Goal: Use online tool/utility: Utilize a website feature to perform a specific function

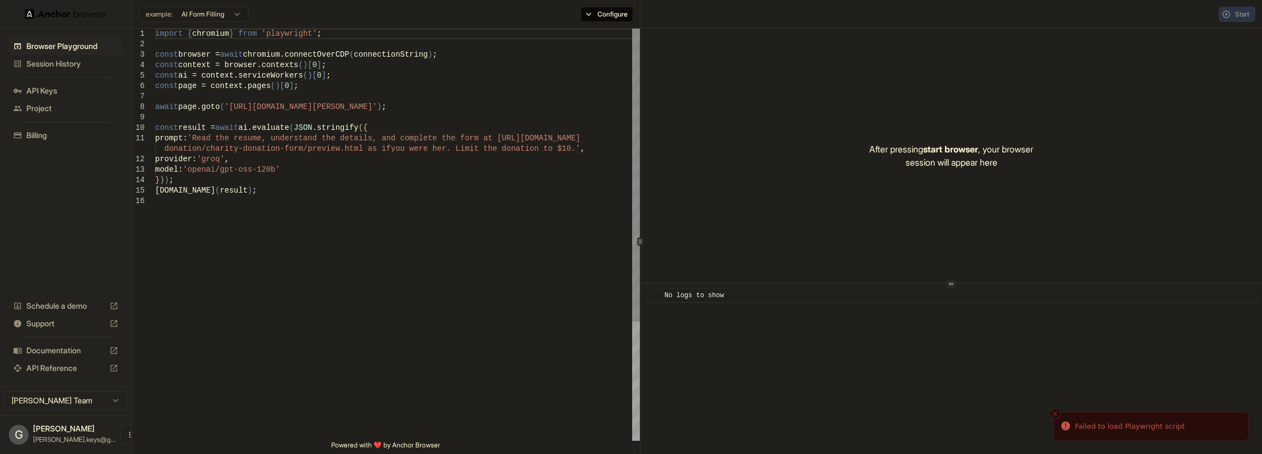
click at [206, 140] on div "import { chromium } from 'playwright' ; const browser = await chromium.connectO…" at bounding box center [397, 318] width 485 height 579
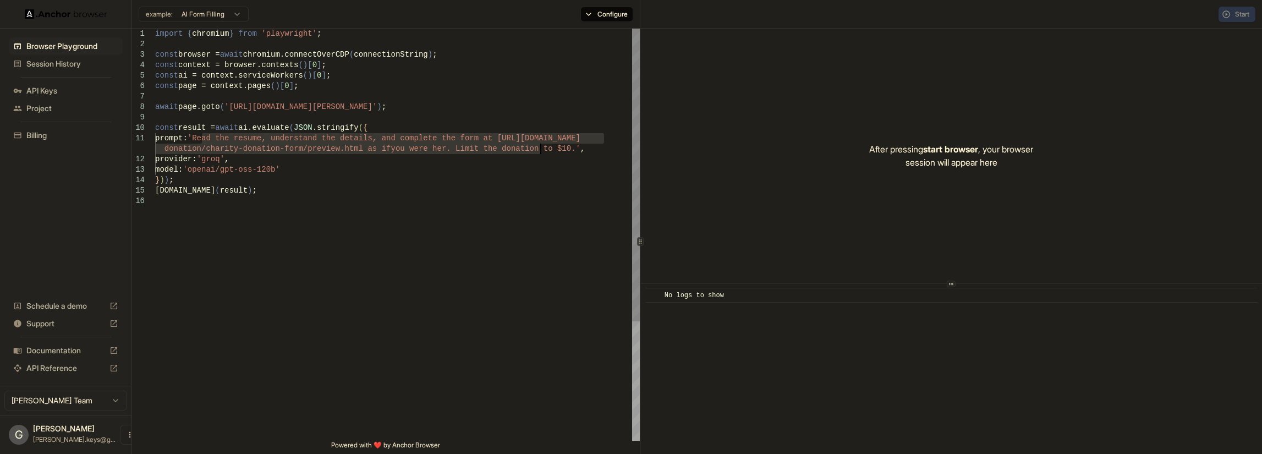
drag, startPoint x: 206, startPoint y: 140, endPoint x: 540, endPoint y: 147, distance: 334.1
click at [540, 147] on div "import { chromium } from 'playwright' ; const browser = await chromium.connectO…" at bounding box center [397, 318] width 485 height 579
click at [315, 141] on div "import { chromium } from 'playwright' ; const browser = await chromium.connectO…" at bounding box center [397, 318] width 485 height 579
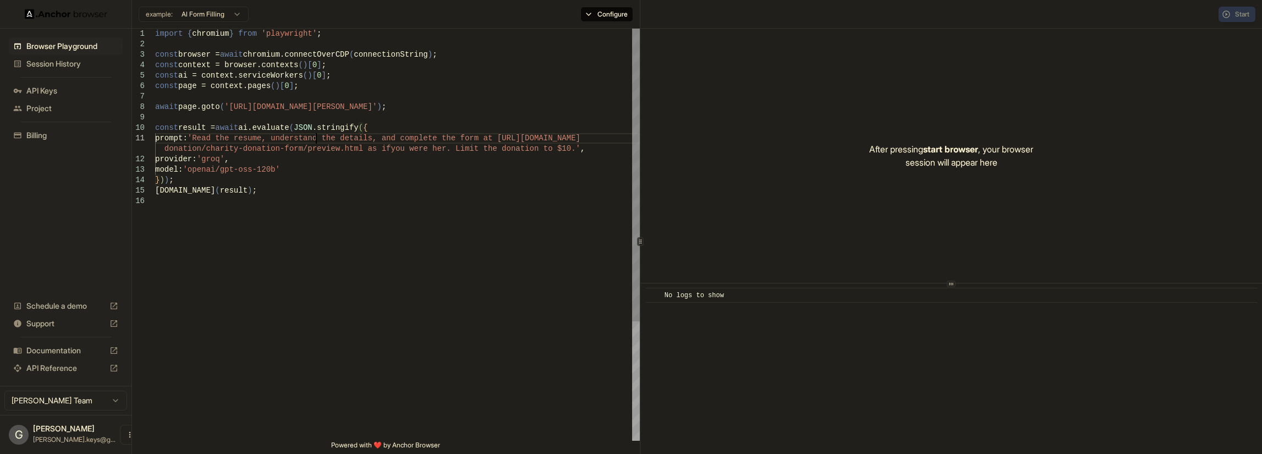
click at [315, 141] on div "import { chromium } from 'playwright' ; const browser = await chromium.connectO…" at bounding box center [397, 318] width 485 height 579
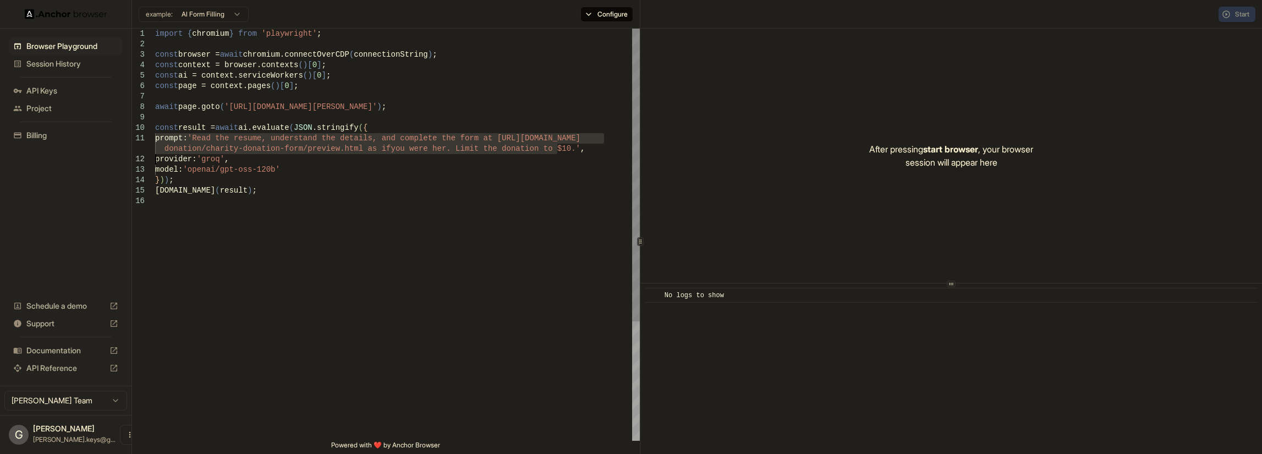
click at [315, 141] on div "import { chromium } from 'playwright' ; const browser = await chromium.connectO…" at bounding box center [397, 318] width 485 height 579
drag, startPoint x: 544, startPoint y: 146, endPoint x: 202, endPoint y: 139, distance: 341.2
click at [202, 139] on div "import { chromium } from 'playwright' ; const browser = await chromium.connectO…" at bounding box center [397, 318] width 485 height 579
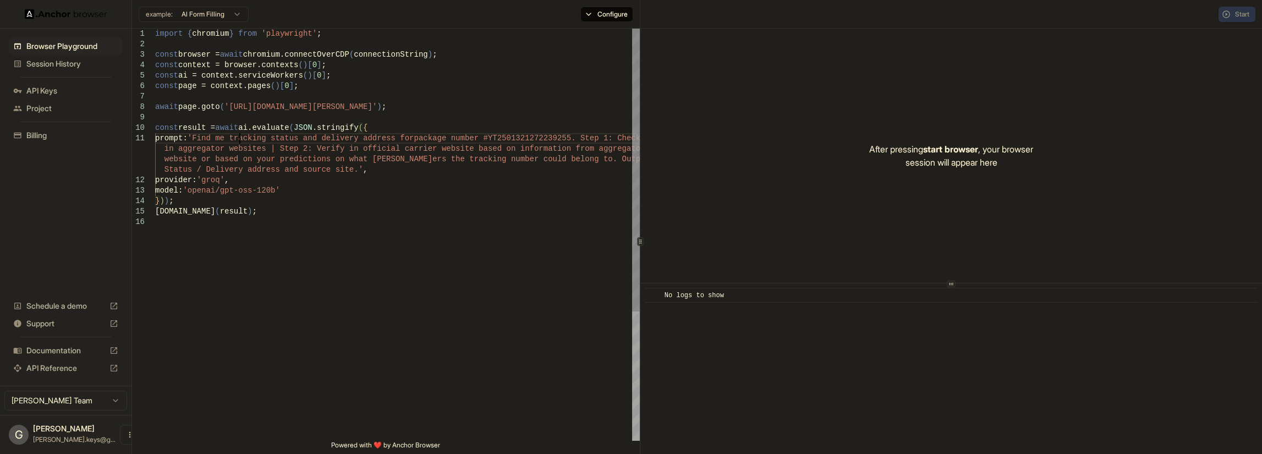
click at [238, 133] on div "import { chromium } from 'playwright' ; const browser = await chromium.connectO…" at bounding box center [397, 329] width 485 height 600
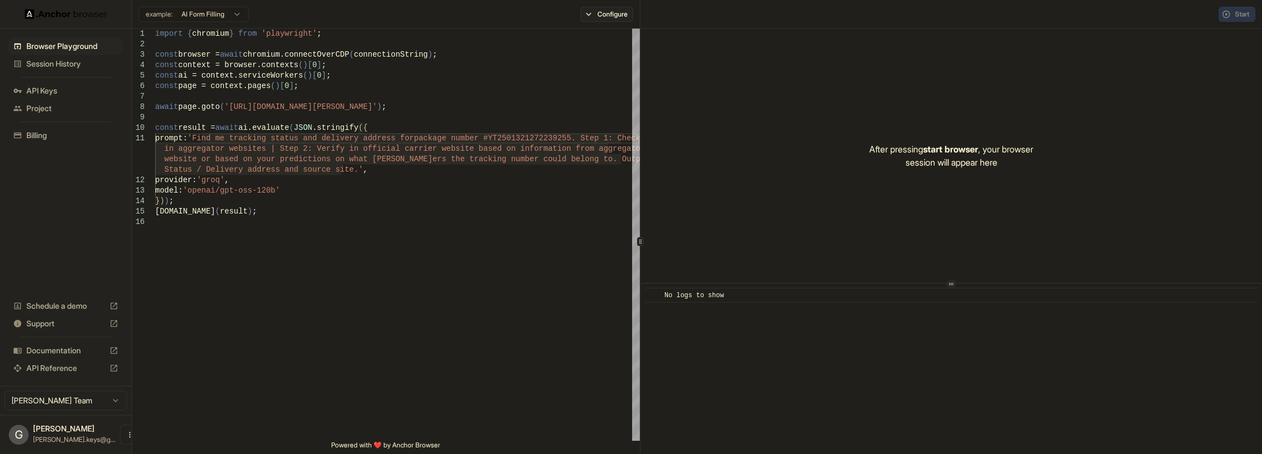
click at [594, 16] on button "Configure" at bounding box center [607, 14] width 53 height 15
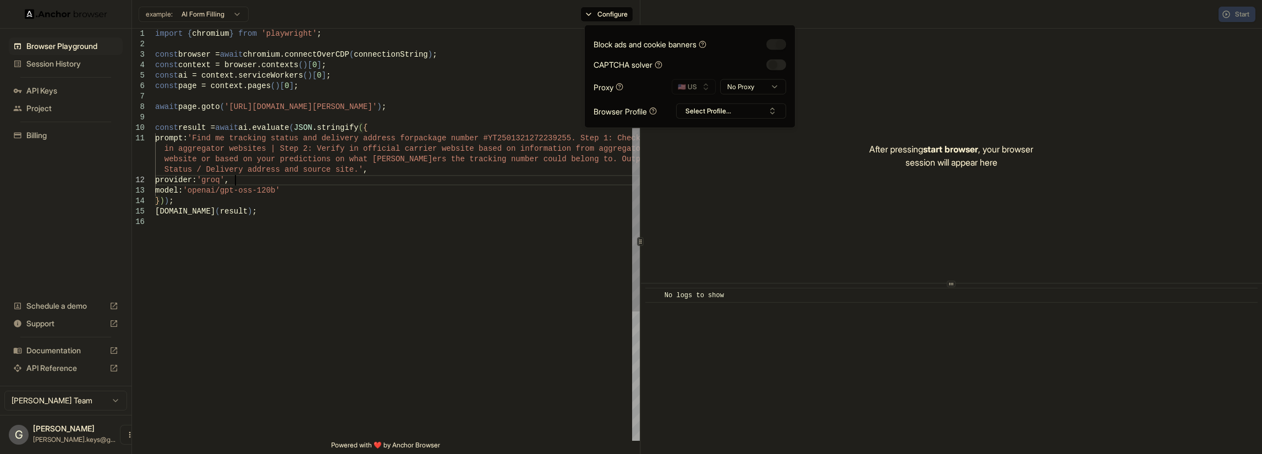
click at [518, 183] on div "const result = await ai.evaluate ( JSON .stringify ( { prompt: 'Find me trackin…" at bounding box center [397, 329] width 485 height 600
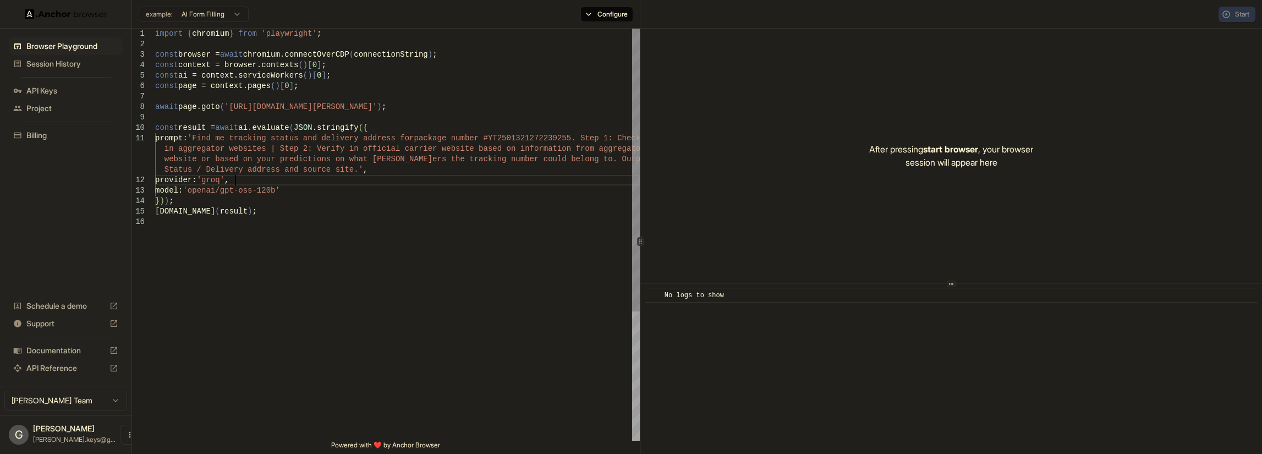
click at [443, 243] on div "const result = await ai.evaluate ( JSON .stringify ( { prompt: 'Find me trackin…" at bounding box center [397, 329] width 485 height 600
click at [942, 148] on span "start browser" at bounding box center [950, 149] width 55 height 11
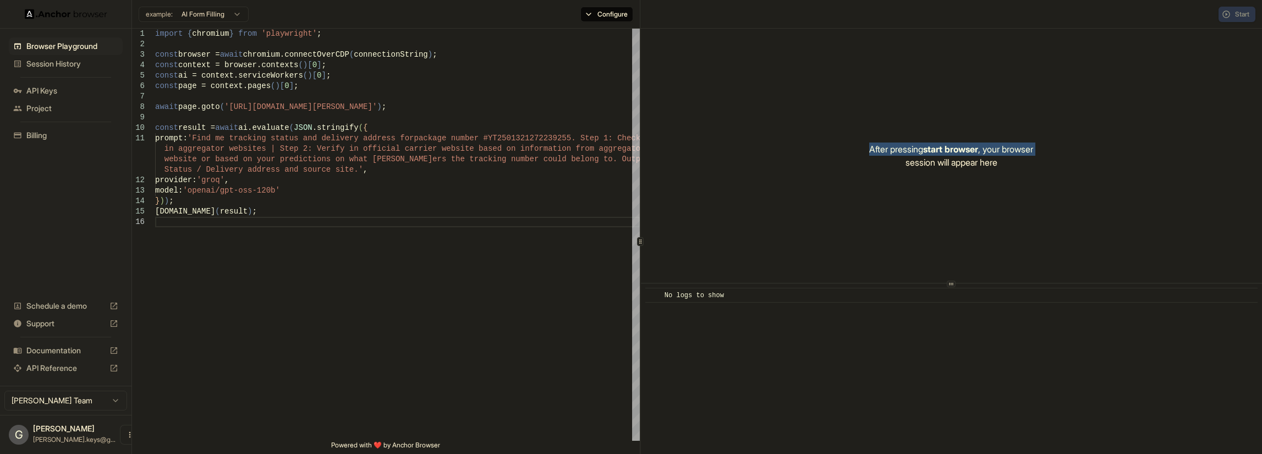
click at [942, 148] on span "start browser" at bounding box center [950, 149] width 55 height 11
click at [1239, 12] on div "Start" at bounding box center [1237, 14] width 37 height 15
click at [610, 9] on button "Configure" at bounding box center [607, 14] width 53 height 15
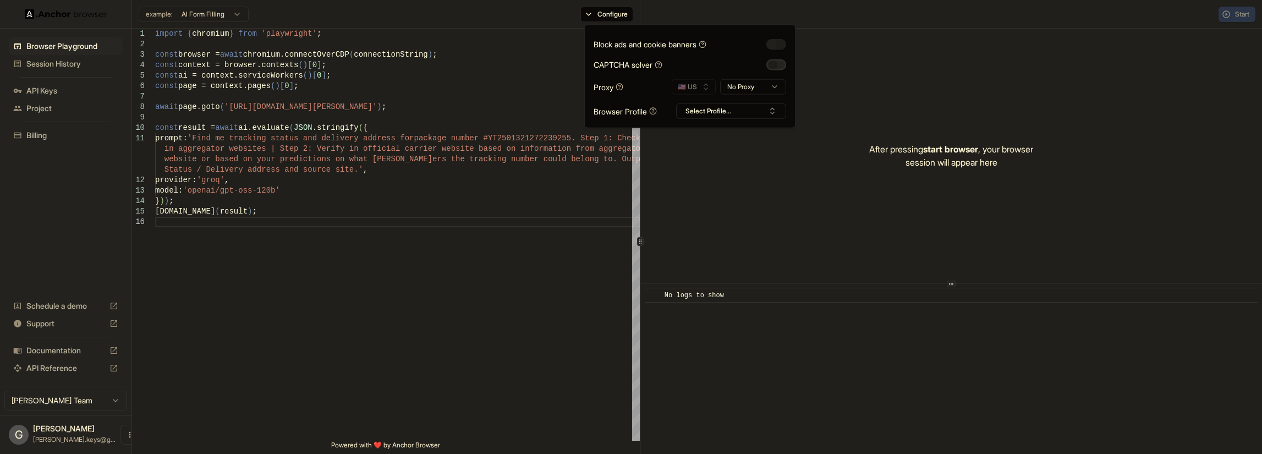
click at [773, 67] on button "button" at bounding box center [777, 64] width 20 height 11
click at [782, 42] on button "button" at bounding box center [777, 44] width 20 height 11
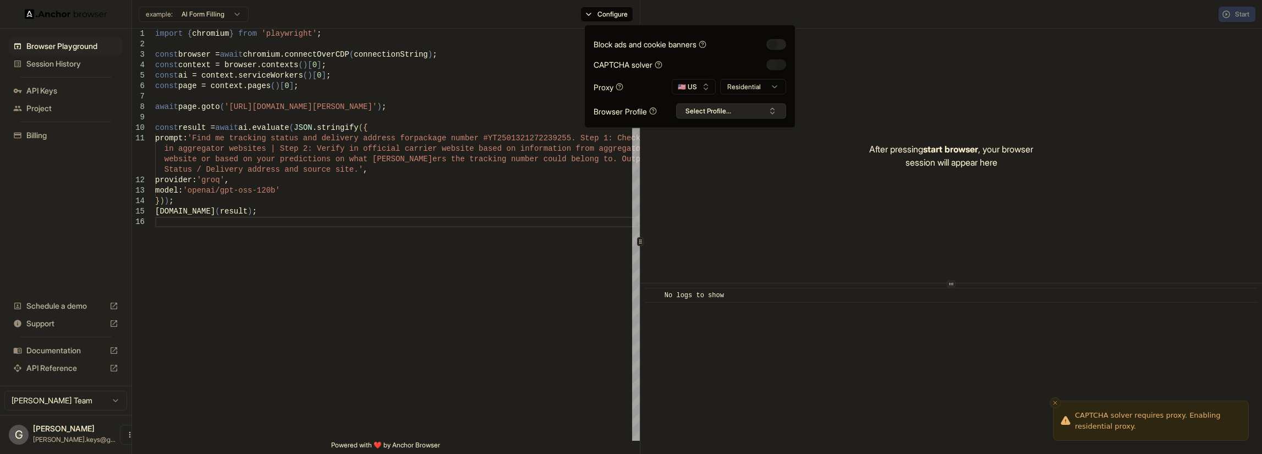
click at [743, 109] on button "Select Profile..." at bounding box center [731, 110] width 110 height 15
click at [1142, 83] on div "After pressing start browser , your browser session will appear here" at bounding box center [951, 156] width 621 height 254
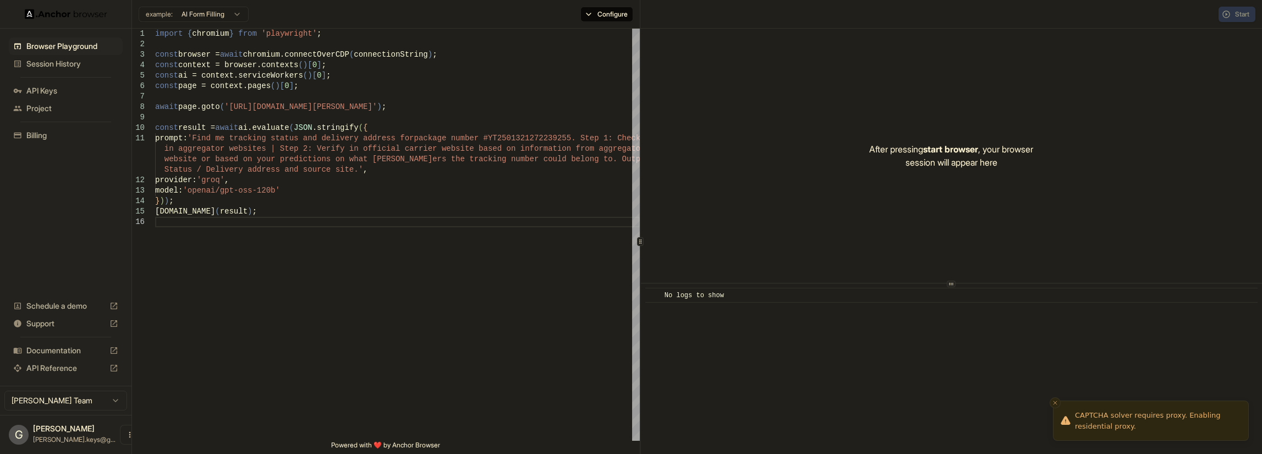
click at [1244, 14] on div "Start" at bounding box center [1237, 14] width 37 height 15
click at [873, 203] on div "After pressing start browser , your browser session will appear here" at bounding box center [951, 156] width 621 height 254
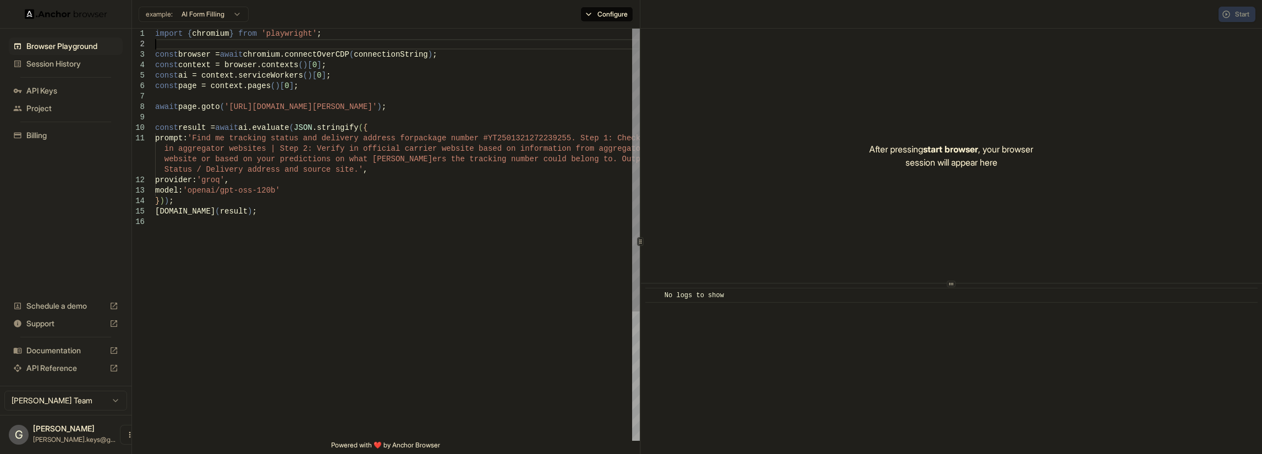
click at [336, 48] on div "const result = await ai.evaluate ( JSON .stringify ( { prompt: 'Find me trackin…" at bounding box center [397, 329] width 485 height 600
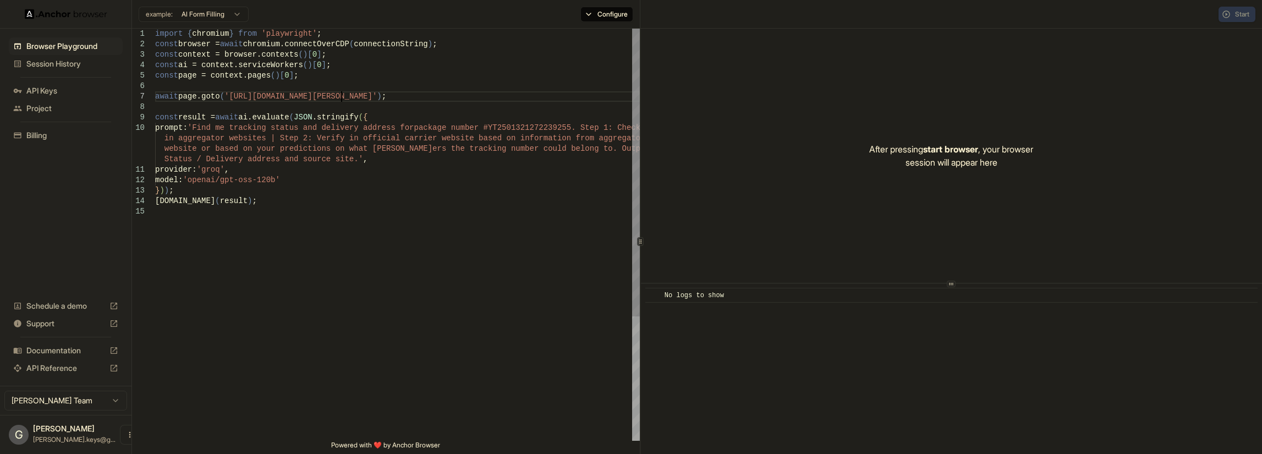
click at [341, 98] on div "const result = await ai.evaluate ( JSON .stringify ( { prompt: 'Find me trackin…" at bounding box center [397, 324] width 485 height 590
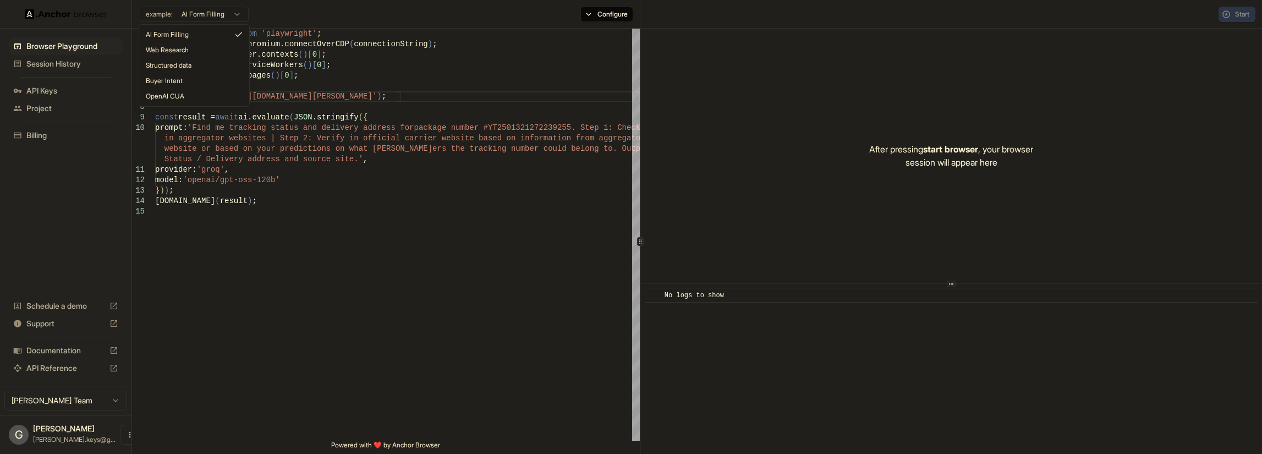
click at [207, 12] on html "Browser Playground Session History API Keys Project Billing Schedule a demo Sup…" at bounding box center [631, 227] width 1262 height 454
type textarea "**********"
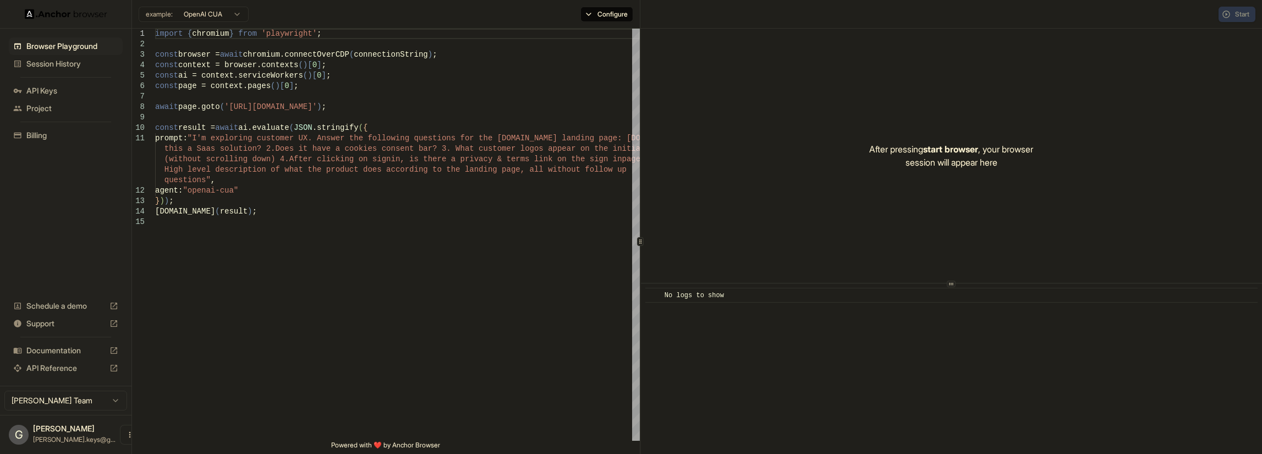
click at [36, 86] on span "API Keys" at bounding box center [72, 90] width 92 height 11
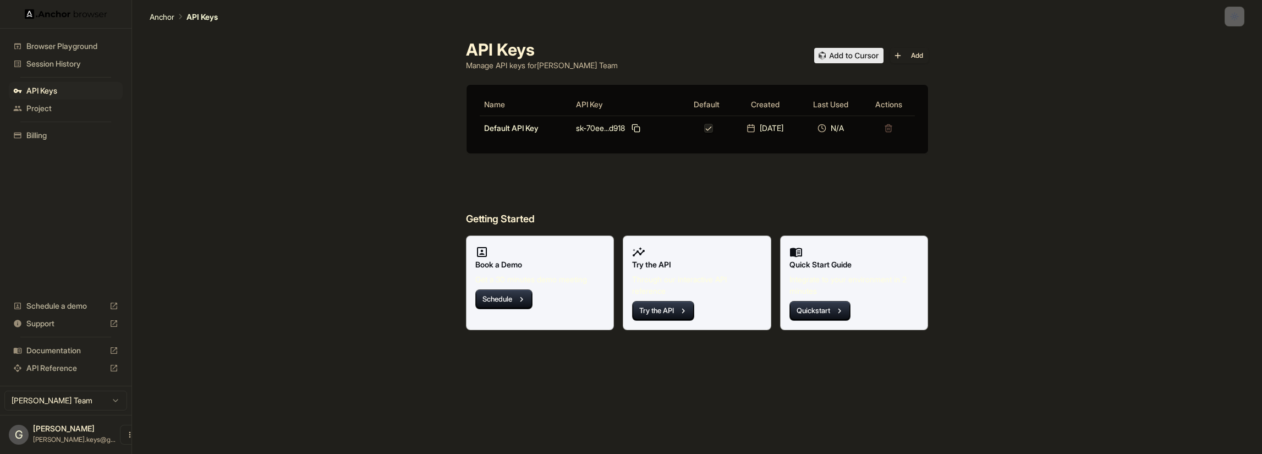
click at [42, 62] on span "Session History" at bounding box center [72, 63] width 92 height 11
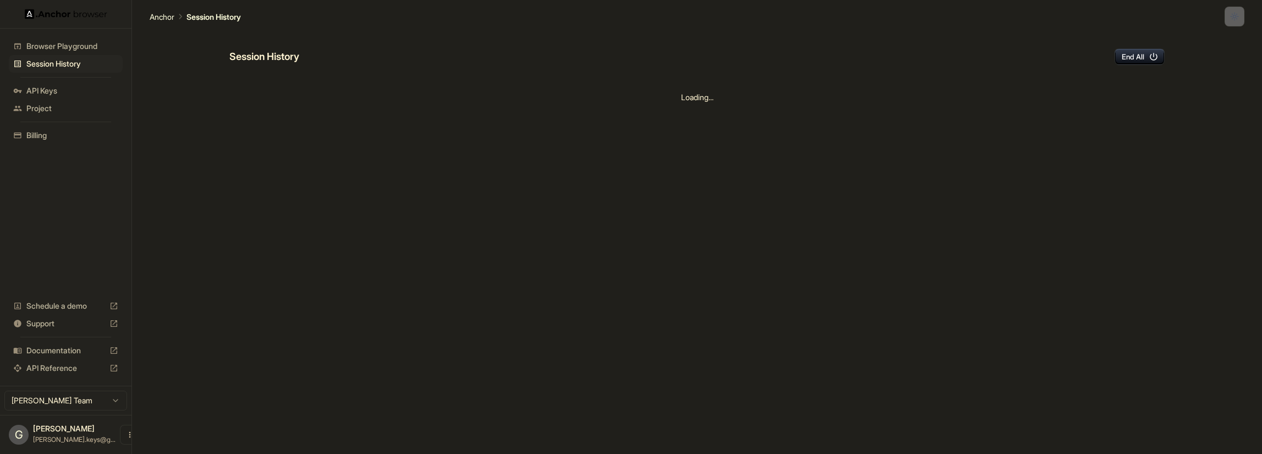
click at [45, 45] on span "Browser Playground" at bounding box center [72, 46] width 92 height 11
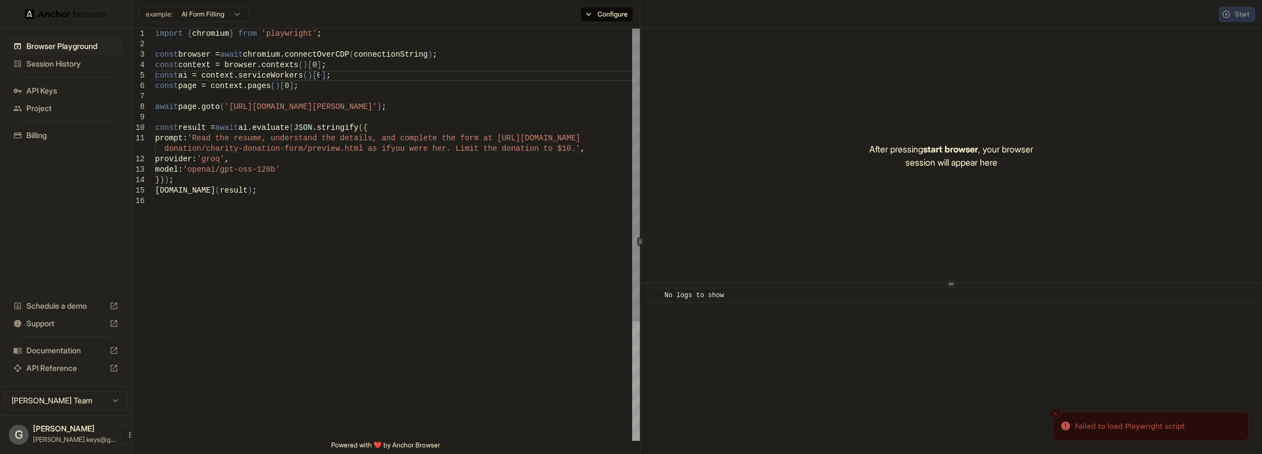
click at [481, 77] on div "import { chromium } from 'playwright' ; const browser = await chromium.connectO…" at bounding box center [397, 318] width 485 height 579
click at [1238, 13] on div "Start" at bounding box center [1237, 14] width 37 height 15
click at [1057, 415] on icon "Close toast" at bounding box center [1055, 413] width 7 height 7
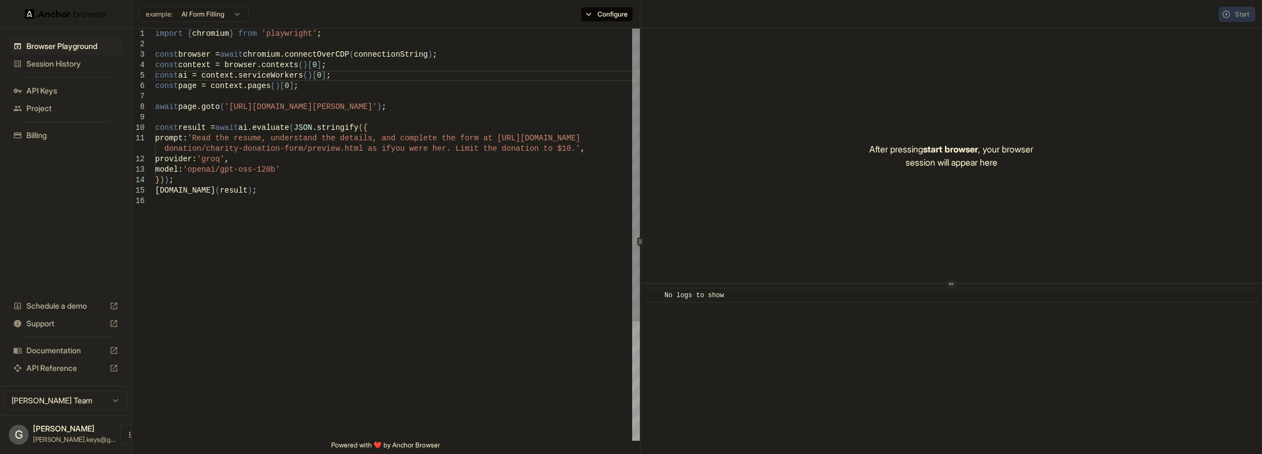
type textarea "**********"
click at [516, 232] on div "import { chromium } from 'playwright' ; const browser = await chromium.connectO…" at bounding box center [397, 318] width 485 height 579
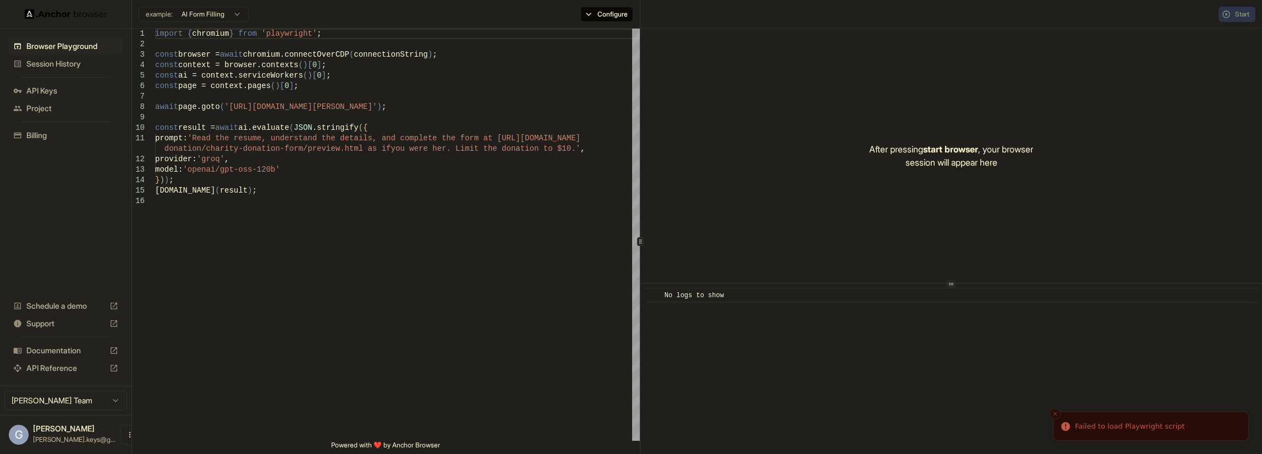
click at [1071, 425] on li "Failed to load Playwright script" at bounding box center [1151, 426] width 196 height 29
click at [280, 117] on div "import { chromium } from 'playwright' ; const browser = await chromium.connectO…" at bounding box center [397, 318] width 485 height 579
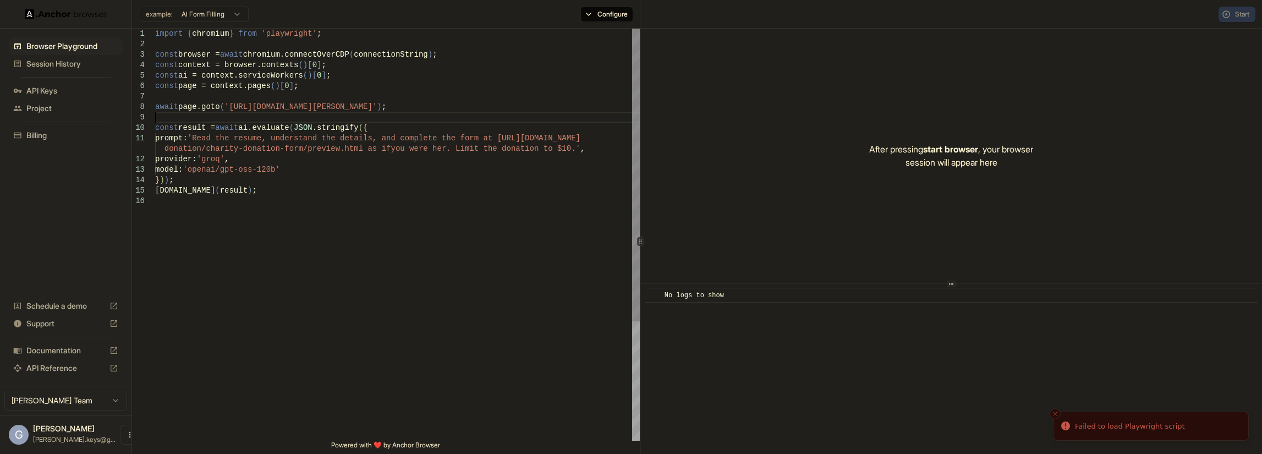
type textarea "**********"
click at [392, 173] on div "import { chromium } from 'playwright' ; const browser = await chromium.connectO…" at bounding box center [397, 318] width 485 height 579
click at [616, 12] on button "Configure" at bounding box center [607, 14] width 53 height 15
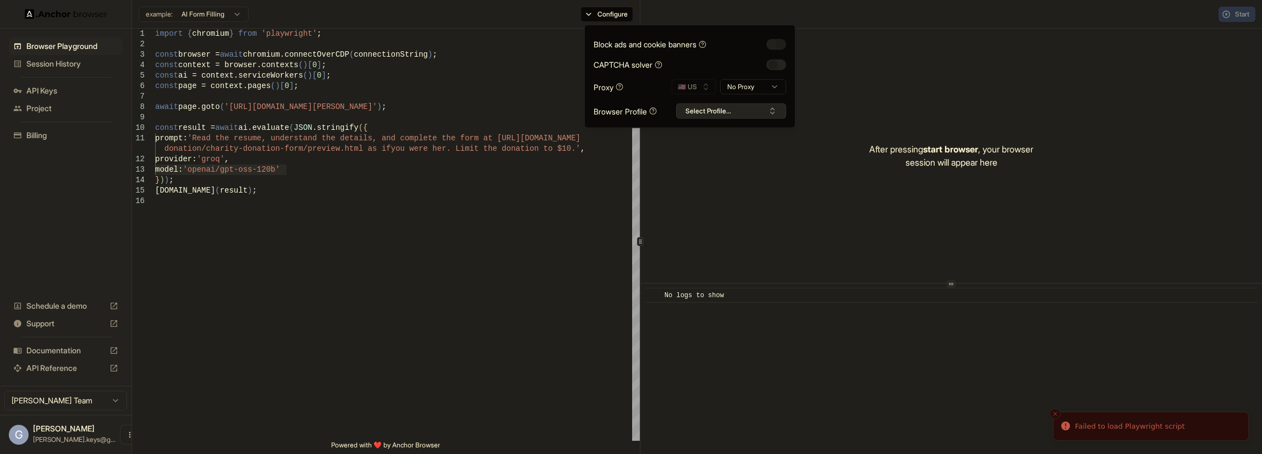
click at [708, 111] on button "Select Profile..." at bounding box center [731, 110] width 110 height 15
click at [57, 61] on span "Session History" at bounding box center [72, 63] width 92 height 11
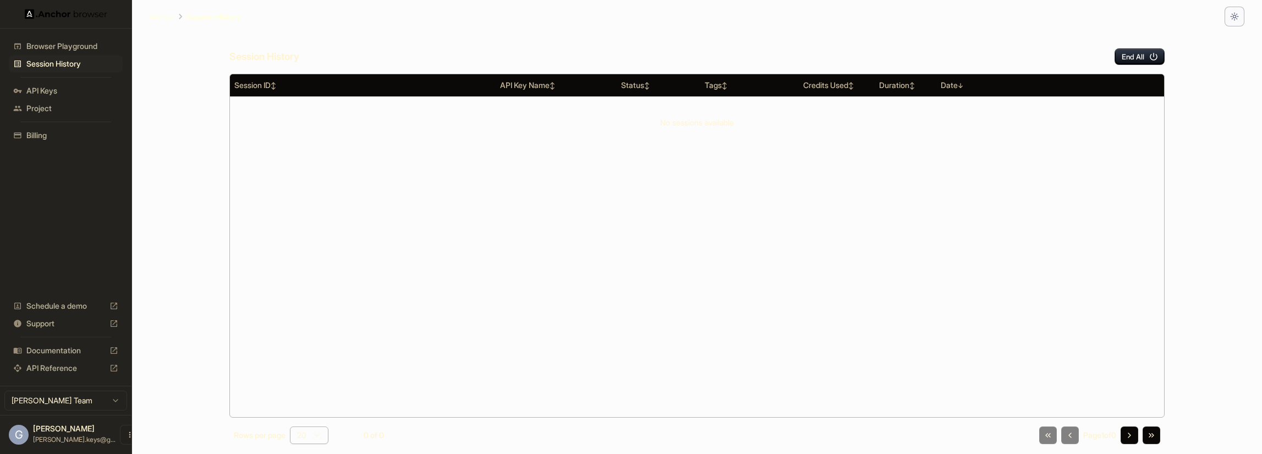
click at [50, 107] on span "Project" at bounding box center [72, 108] width 92 height 11
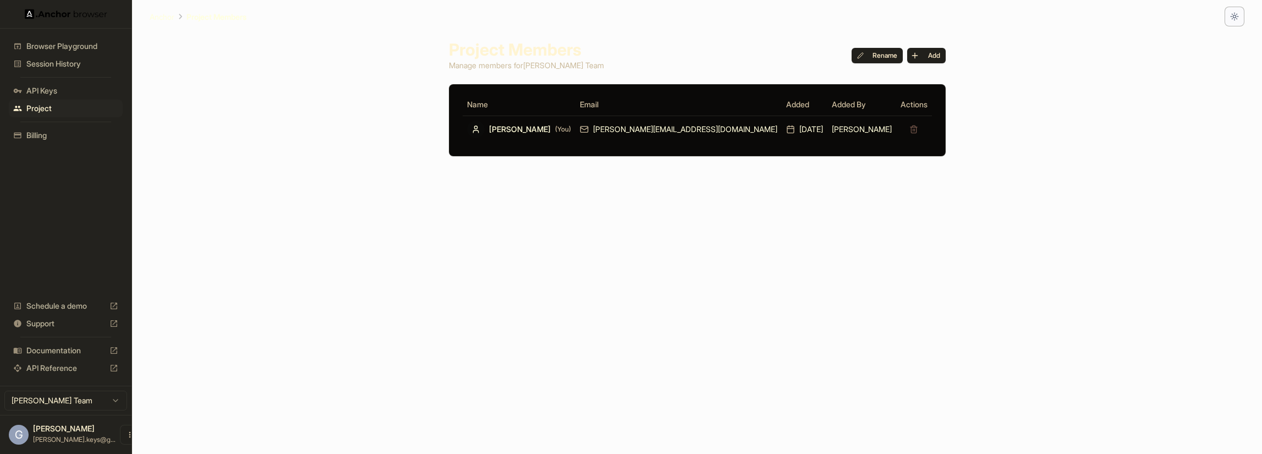
click at [43, 91] on span "API Keys" at bounding box center [72, 90] width 92 height 11
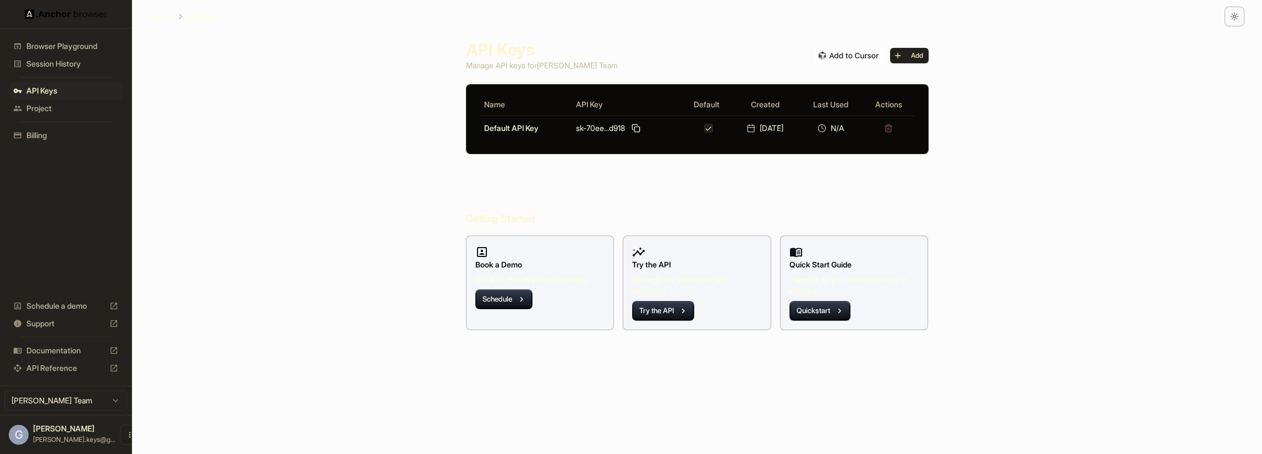
click at [39, 51] on div "Browser Playground" at bounding box center [66, 46] width 114 height 18
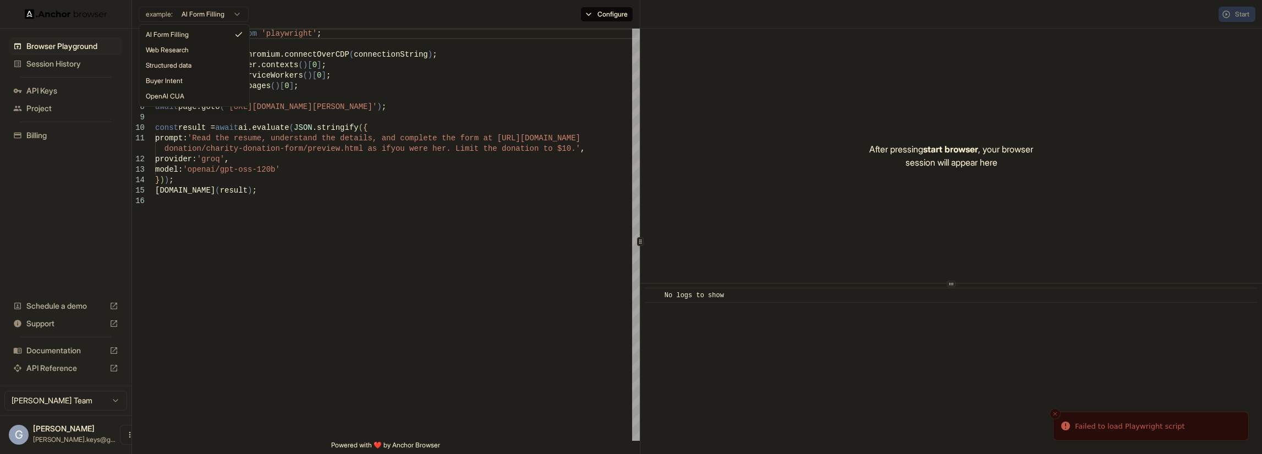
click at [205, 19] on html "Browser Playground Session History API Keys Project Billing Schedule a demo Sup…" at bounding box center [631, 227] width 1262 height 454
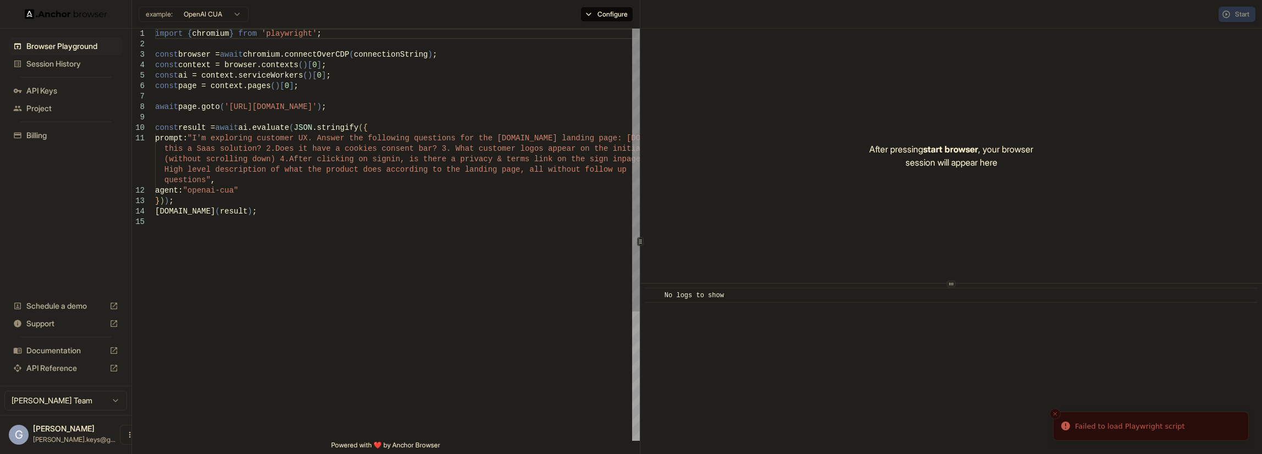
type textarea "**********"
click at [382, 163] on div "import { chromium } from 'playwright' ; const browser = await chromium.connectO…" at bounding box center [397, 329] width 485 height 600
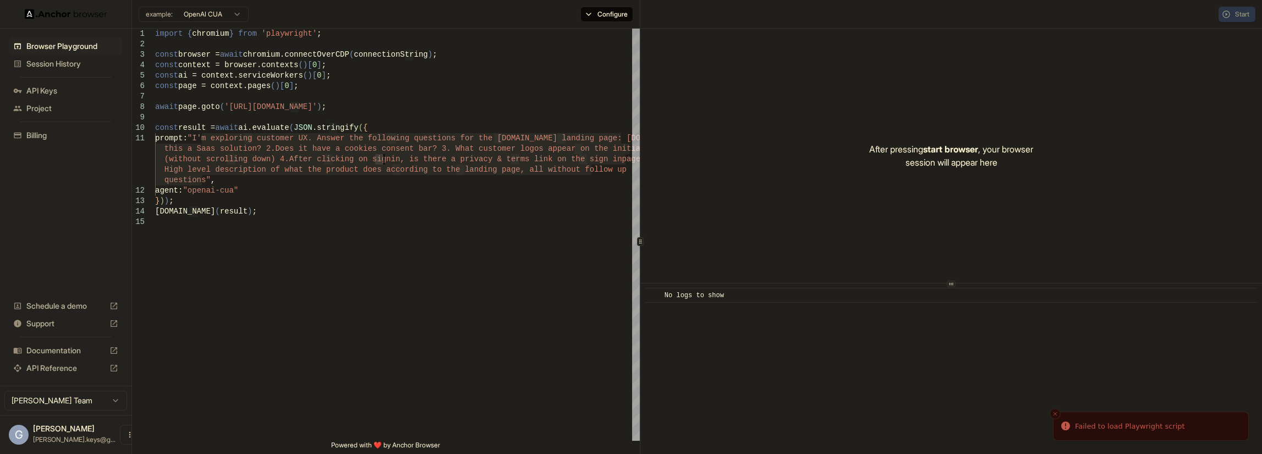
click at [1247, 10] on div "Start" at bounding box center [1237, 14] width 37 height 15
click at [1072, 429] on li "Failed to load Playwright script" at bounding box center [1151, 426] width 196 height 29
click at [1071, 429] on icon "Notifications alt+T" at bounding box center [1065, 426] width 11 height 11
click at [1069, 429] on icon "Notifications alt+T" at bounding box center [1065, 426] width 11 height 11
click at [479, 166] on div "import { chromium } from 'playwright' ; const browser = await chromium.connectO…" at bounding box center [397, 329] width 485 height 600
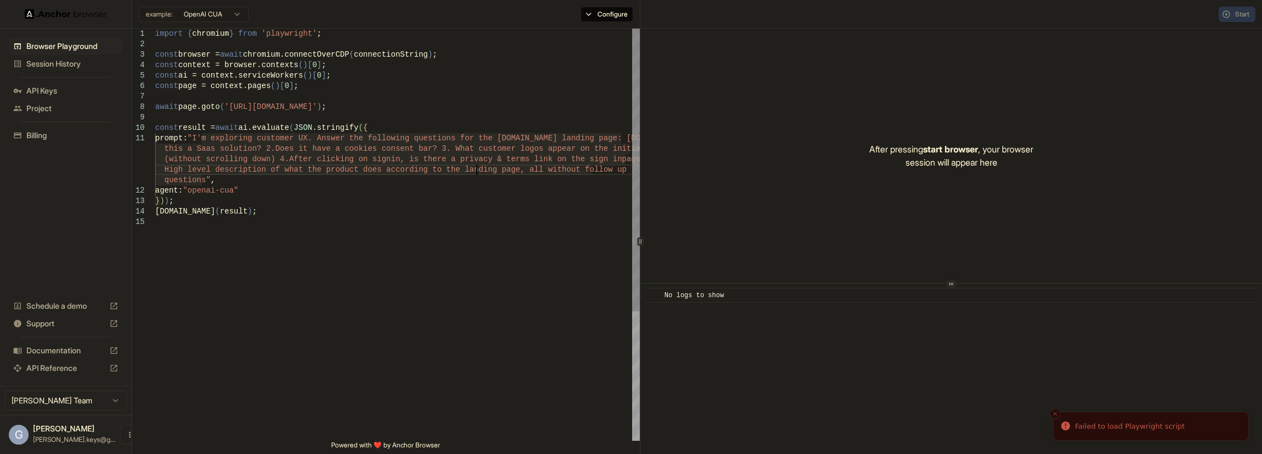
click at [479, 166] on div "import { chromium } from 'playwright' ; const browser = await chromium.connectO…" at bounding box center [397, 329] width 485 height 600
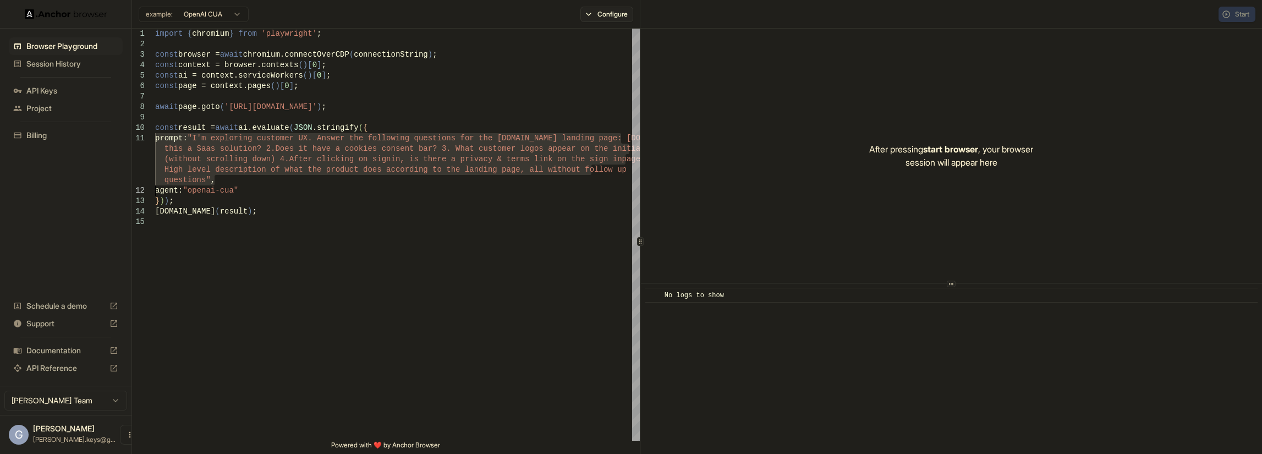
click at [612, 15] on button "Configure" at bounding box center [607, 14] width 53 height 15
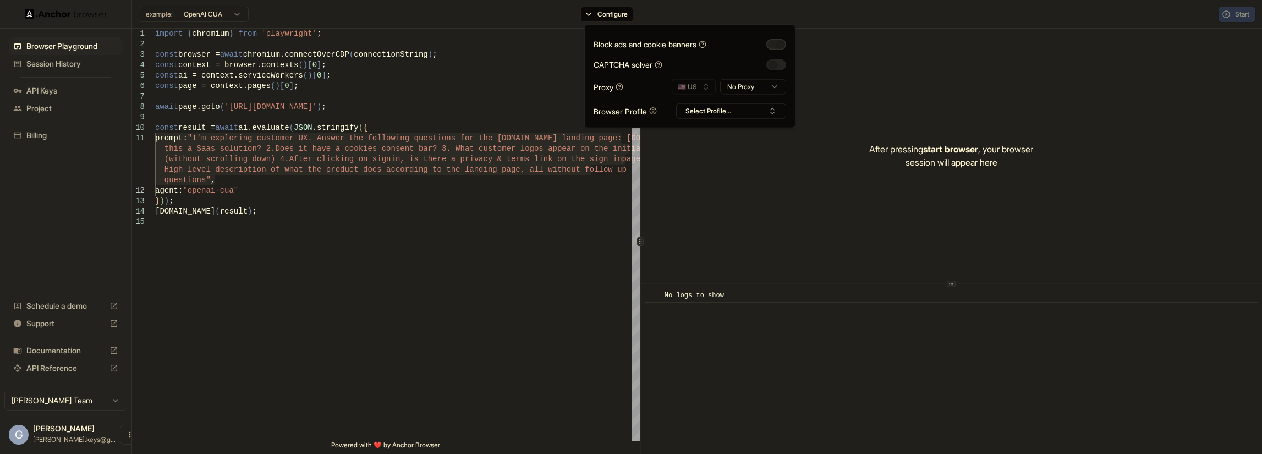
click at [776, 46] on button "button" at bounding box center [777, 44] width 20 height 11
click at [776, 65] on button "button" at bounding box center [777, 64] width 20 height 11
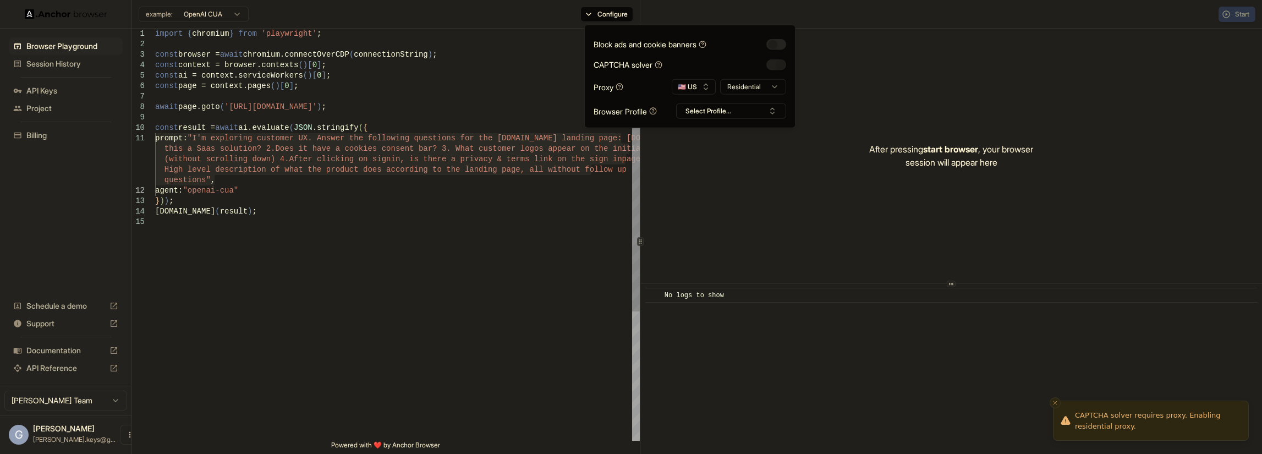
click at [449, 156] on div "import { chromium } from 'playwright' ; const browser = await chromium.connectO…" at bounding box center [397, 329] width 485 height 600
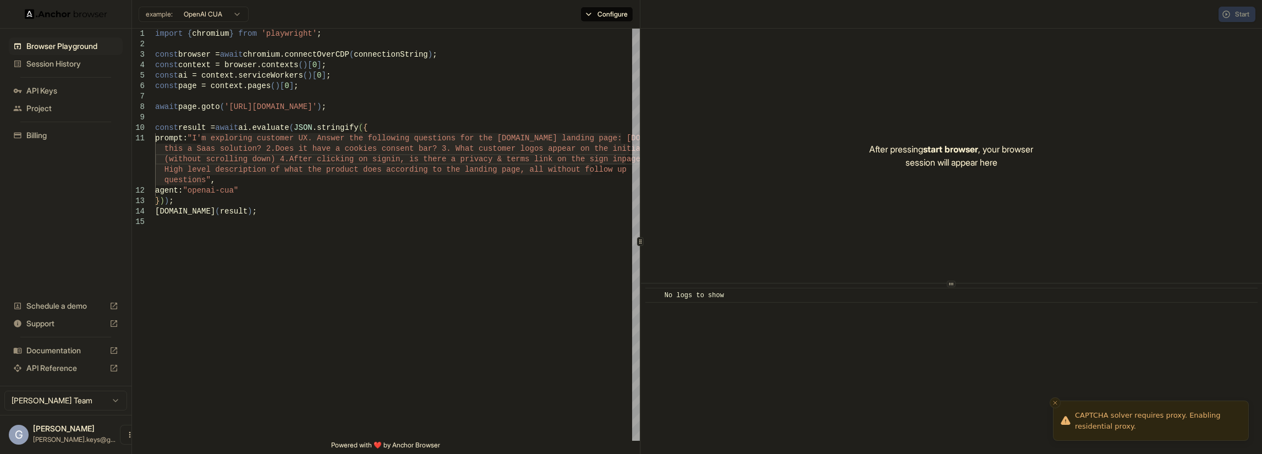
click at [1241, 15] on div "Start" at bounding box center [1237, 14] width 37 height 15
